Goal: Task Accomplishment & Management: Manage account settings

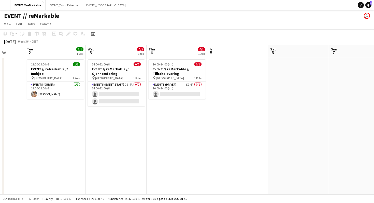
scroll to position [0, 141]
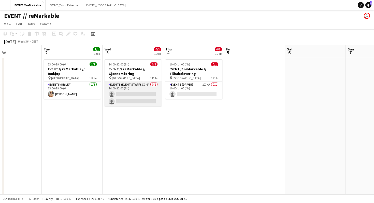
click at [141, 83] on app-card-role "Events (Event Staff) 2I 4A 0/2 14:00-22:00 (8h) single-neutral-actions single-n…" at bounding box center [133, 94] width 57 height 25
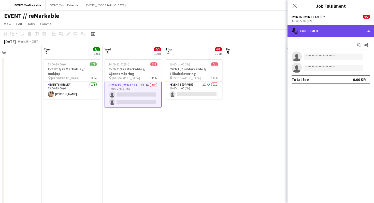
click at [315, 31] on div "single-neutral-actions-check-2 Confirmed" at bounding box center [331, 31] width 87 height 12
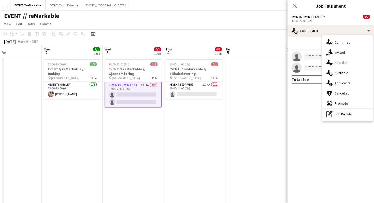
click at [341, 81] on div "single-neutral-actions-information Applicants" at bounding box center [348, 83] width 50 height 10
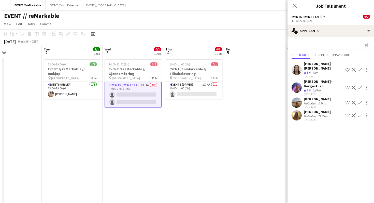
click at [298, 98] on app-user-avatar at bounding box center [297, 103] width 10 height 10
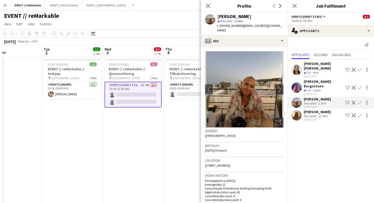
click at [298, 110] on app-user-avatar at bounding box center [297, 115] width 10 height 10
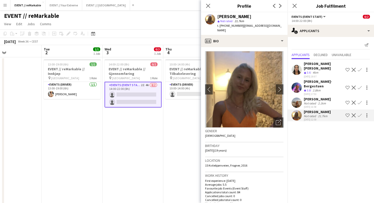
click at [296, 69] on app-user-avatar at bounding box center [297, 70] width 10 height 10
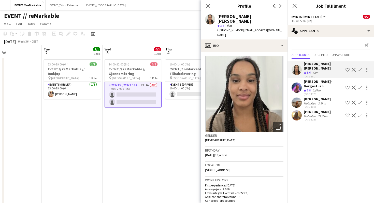
click at [296, 83] on app-user-avatar at bounding box center [297, 88] width 10 height 10
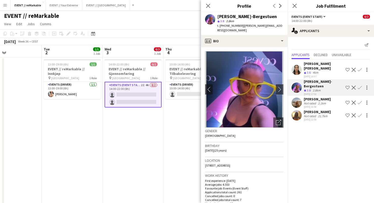
click at [298, 98] on app-user-avatar at bounding box center [297, 103] width 10 height 10
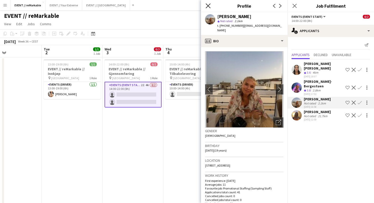
click at [207, 4] on icon at bounding box center [208, 5] width 5 height 5
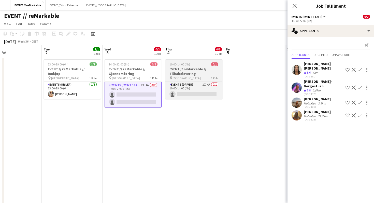
click at [202, 73] on h3 "EVENT // reMarkable // Tilbakelevering" at bounding box center [194, 71] width 57 height 9
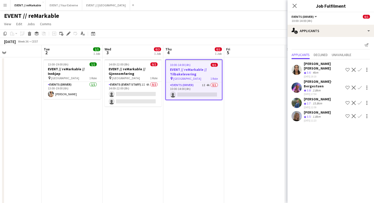
click at [297, 98] on app-user-avatar at bounding box center [297, 103] width 10 height 10
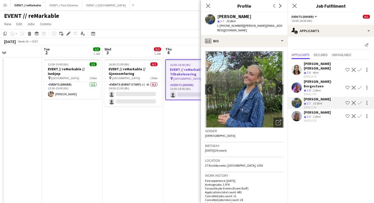
click at [297, 98] on app-user-avatar at bounding box center [297, 103] width 10 height 10
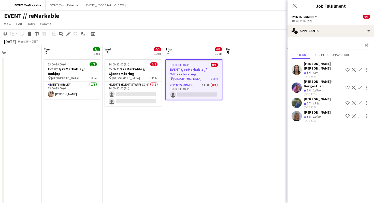
click at [301, 111] on app-user-avatar at bounding box center [297, 116] width 10 height 10
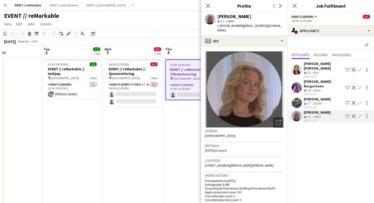
click at [300, 111] on app-user-avatar at bounding box center [297, 116] width 10 height 10
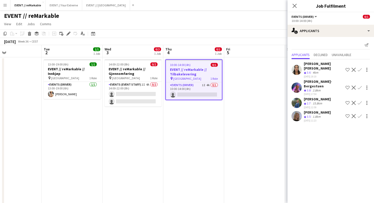
click at [240, 13] on div "EVENT // reMarkable user" at bounding box center [187, 15] width 374 height 10
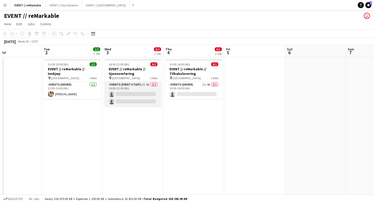
click at [121, 94] on app-card-role "Events (Event Staff) 2I 4A 0/2 14:00-22:00 (8h) single-neutral-actions single-n…" at bounding box center [133, 94] width 57 height 25
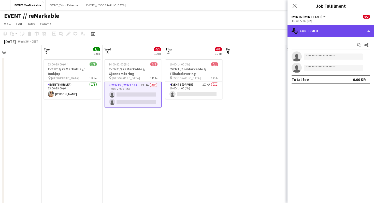
click at [295, 29] on icon "single-neutral-actions-check-2" at bounding box center [295, 31] width 6 height 6
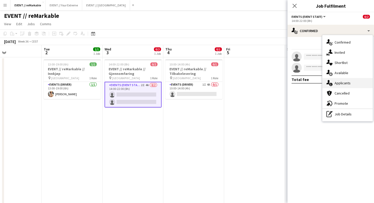
click at [347, 78] on div "single-neutral-actions-information Applicants" at bounding box center [348, 83] width 50 height 10
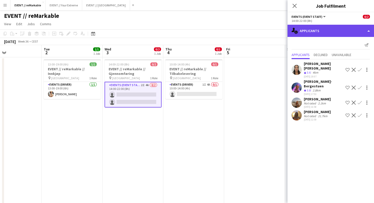
click at [326, 33] on div "single-neutral-actions-information Applicants" at bounding box center [331, 31] width 87 height 12
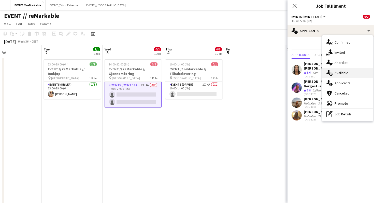
click at [338, 77] on div "single-neutral-actions-upload Available" at bounding box center [348, 73] width 50 height 10
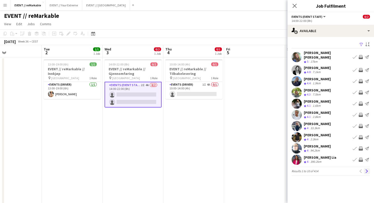
click at [367, 169] on app-icon "Next" at bounding box center [367, 171] width 4 height 4
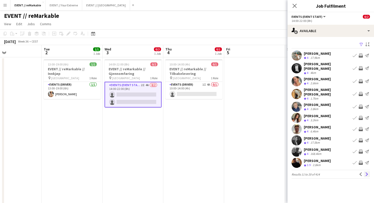
click at [367, 172] on app-icon "Next" at bounding box center [367, 174] width 4 height 4
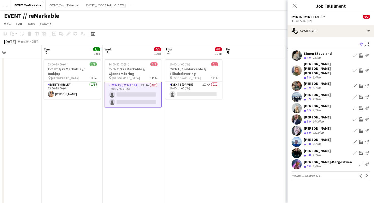
click at [367, 171] on app-pager "Results 21 to 30 of 414 Previous Next" at bounding box center [331, 175] width 78 height 9
click at [367, 174] on app-icon "Next" at bounding box center [367, 176] width 4 height 4
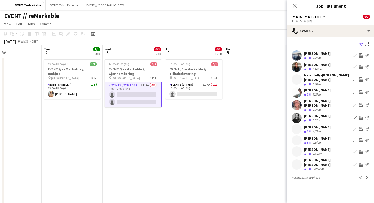
click at [367, 173] on app-pager "Results 31 to 40 of 414 Previous Next" at bounding box center [331, 177] width 78 height 9
click at [367, 176] on app-icon "Next" at bounding box center [367, 178] width 4 height 4
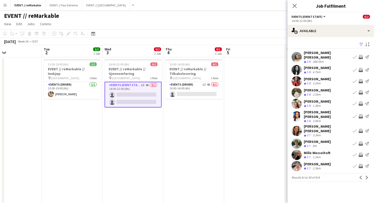
click at [367, 176] on app-icon "Next" at bounding box center [367, 178] width 4 height 4
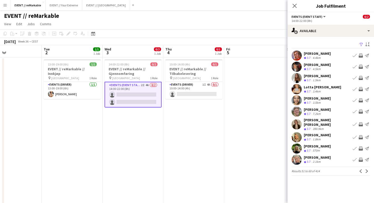
click at [367, 169] on app-icon "Next" at bounding box center [367, 171] width 4 height 4
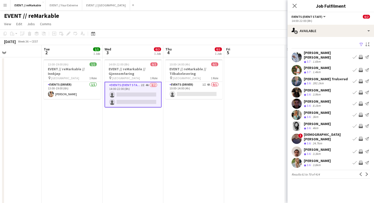
click at [295, 56] on app-user-avatar at bounding box center [297, 57] width 10 height 10
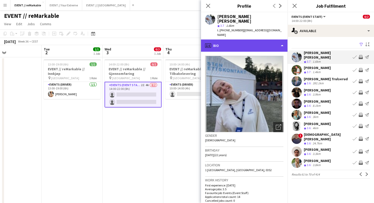
click at [270, 39] on div "profile Bio" at bounding box center [244, 45] width 87 height 12
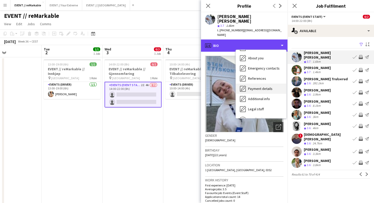
scroll to position [48, 0]
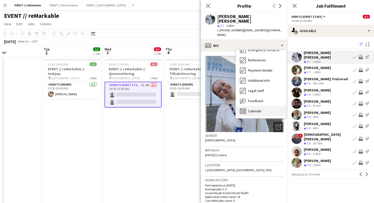
click at [262, 106] on div "Calendar Calendar" at bounding box center [261, 111] width 50 height 10
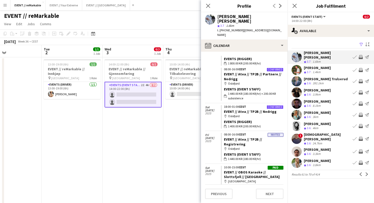
scroll to position [96, 0]
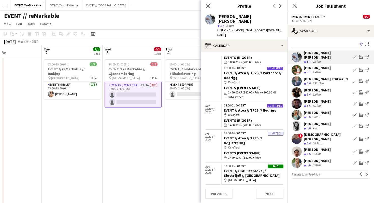
click at [205, 5] on app-icon "Close pop-in" at bounding box center [208, 5] width 7 height 7
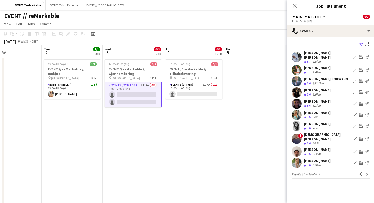
click at [361, 55] on app-icon "Invite crew" at bounding box center [361, 57] width 4 height 4
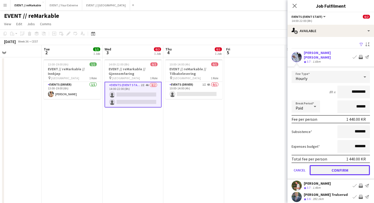
click at [341, 168] on button "Confirm" at bounding box center [340, 170] width 60 height 10
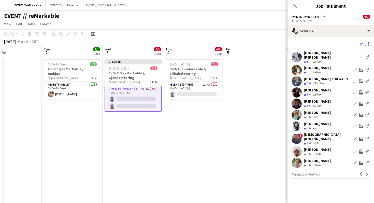
click at [360, 161] on app-icon "Invite crew" at bounding box center [361, 163] width 4 height 4
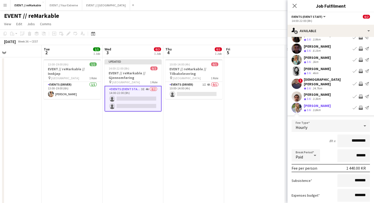
scroll to position [91, 0]
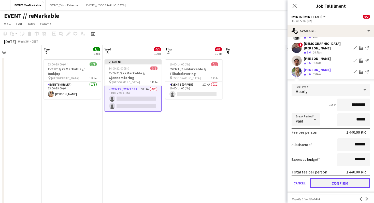
click at [340, 180] on button "Confirm" at bounding box center [340, 183] width 60 height 10
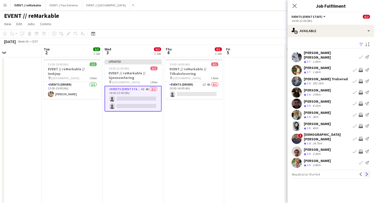
click at [366, 172] on app-icon "Next" at bounding box center [367, 174] width 4 height 4
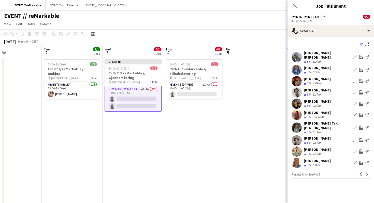
click at [361, 79] on app-icon "Invite crew" at bounding box center [361, 81] width 4 height 4
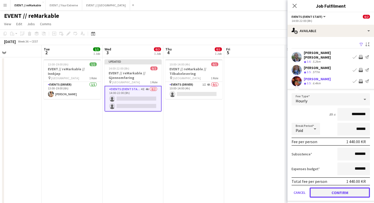
click at [343, 191] on button "Confirm" at bounding box center [340, 192] width 60 height 10
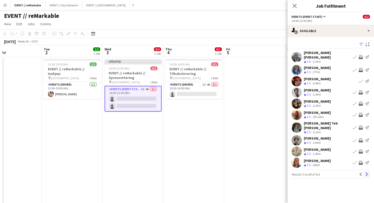
click at [366, 172] on app-icon "Next" at bounding box center [367, 174] width 4 height 4
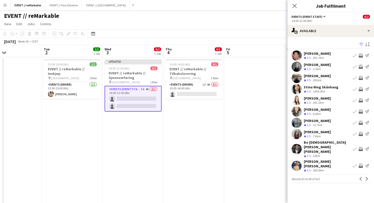
click at [366, 177] on app-icon "Next" at bounding box center [367, 179] width 4 height 4
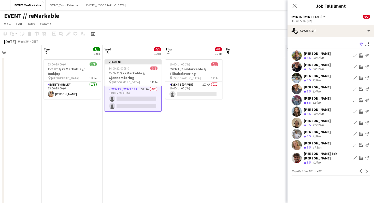
click at [366, 169] on app-icon "Next" at bounding box center [367, 171] width 4 height 4
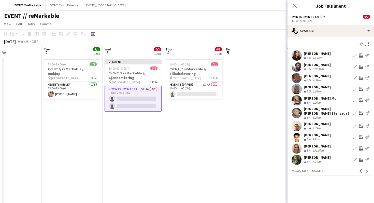
click at [296, 99] on app-user-avatar at bounding box center [297, 100] width 10 height 10
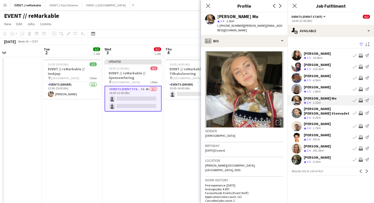
click at [296, 99] on app-user-avatar at bounding box center [297, 100] width 10 height 10
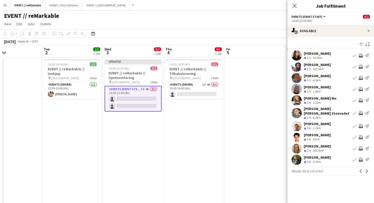
click at [362, 77] on app-icon "Invite crew" at bounding box center [361, 78] width 4 height 4
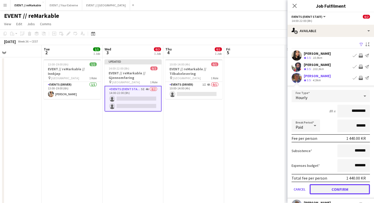
click at [346, 188] on button "Confirm" at bounding box center [340, 189] width 60 height 10
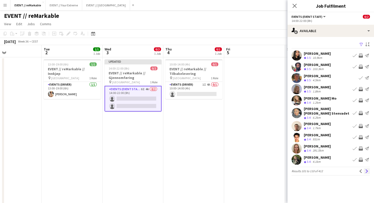
click at [365, 170] on app-icon "Next" at bounding box center [367, 171] width 4 height 4
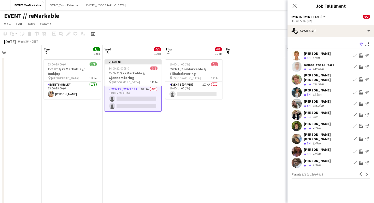
click at [362, 149] on app-icon "Invite crew" at bounding box center [361, 151] width 4 height 4
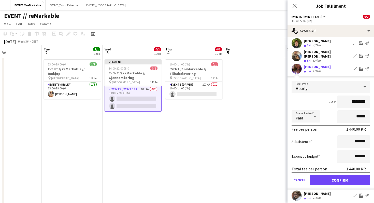
scroll to position [91, 0]
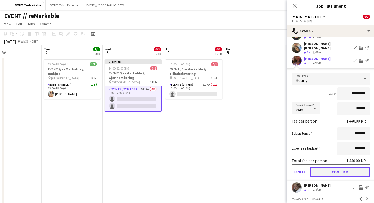
click at [345, 167] on button "Confirm" at bounding box center [340, 172] width 60 height 10
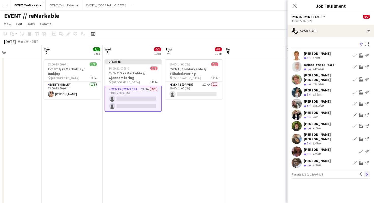
click at [368, 172] on app-icon "Next" at bounding box center [367, 174] width 4 height 4
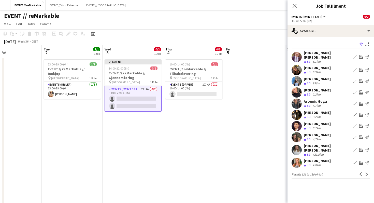
click at [264, 128] on app-date-cell at bounding box center [254, 147] width 61 height 181
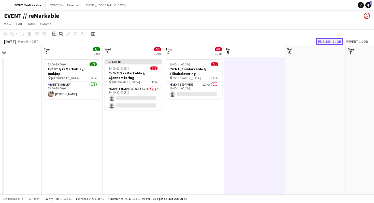
click at [339, 40] on button "Publish 1 job" at bounding box center [329, 41] width 27 height 7
